Goal: Navigation & Orientation: Find specific page/section

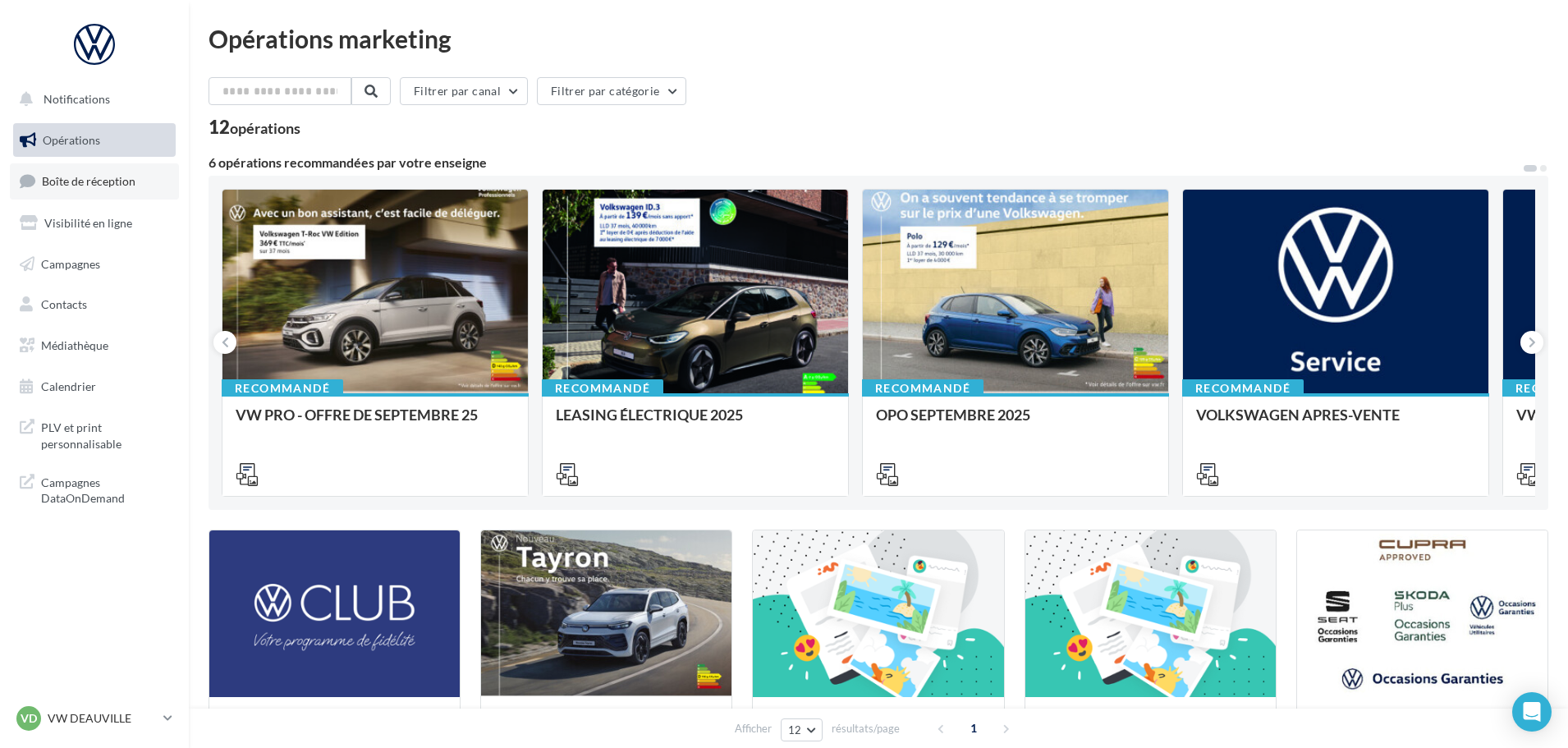
click at [109, 170] on link "Boîte de réception" at bounding box center [94, 181] width 169 height 35
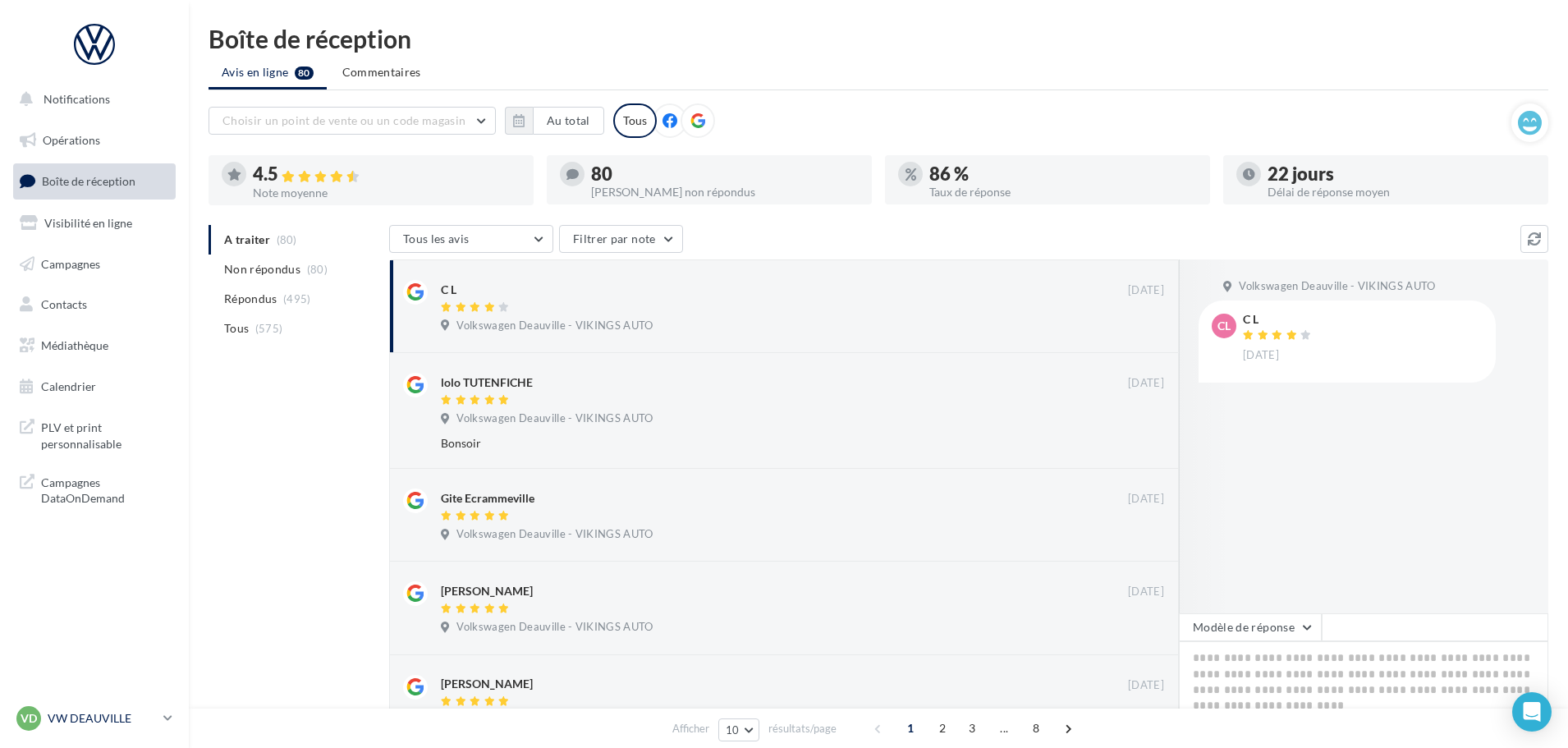
click at [116, 716] on p "VW DEAUVILLE" at bounding box center [102, 718] width 109 height 17
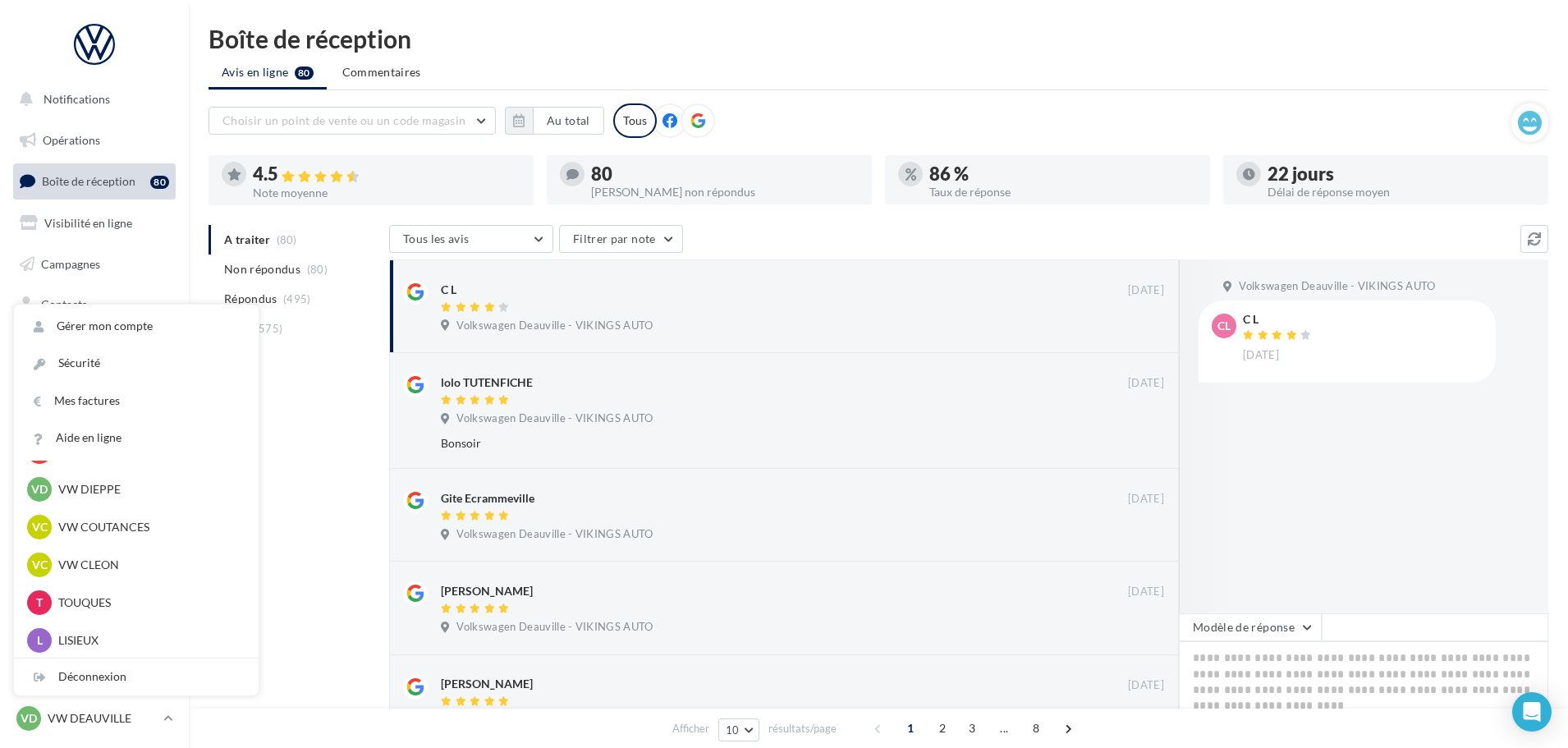
scroll to position [492, 0]
click at [114, 527] on p "VW CLEON" at bounding box center [149, 523] width 180 height 17
